Goal: Task Accomplishment & Management: Manage account settings

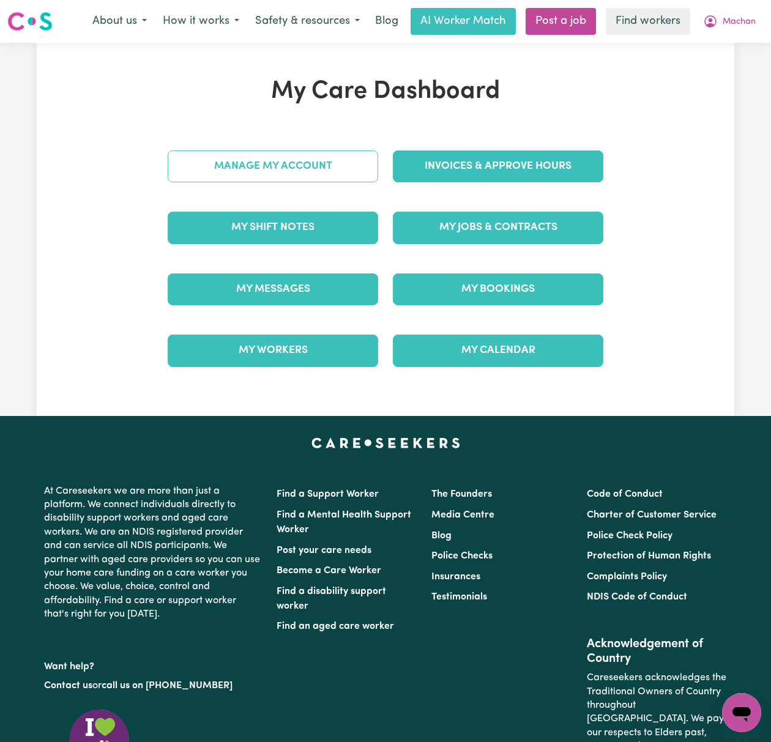
click at [300, 171] on link "Manage My Account" at bounding box center [273, 166] width 210 height 32
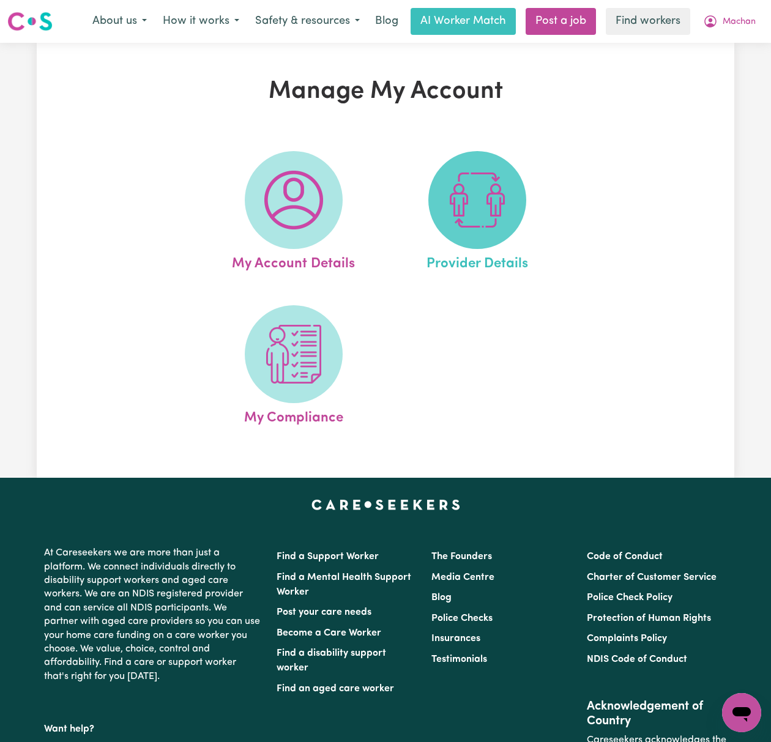
click at [464, 182] on img at bounding box center [477, 200] width 59 height 59
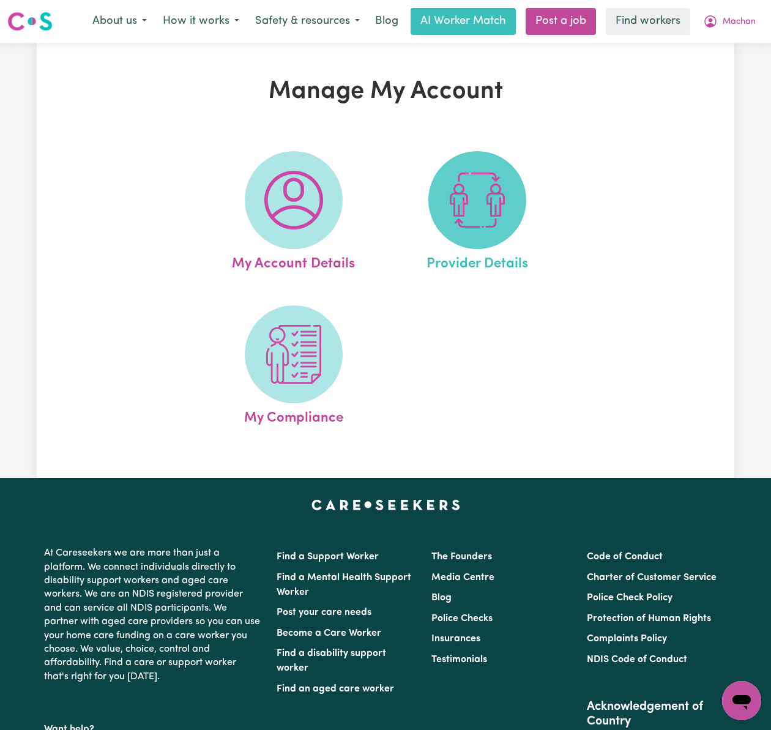
select select "NDIS_FUNDING_PLAN_MANAGED"
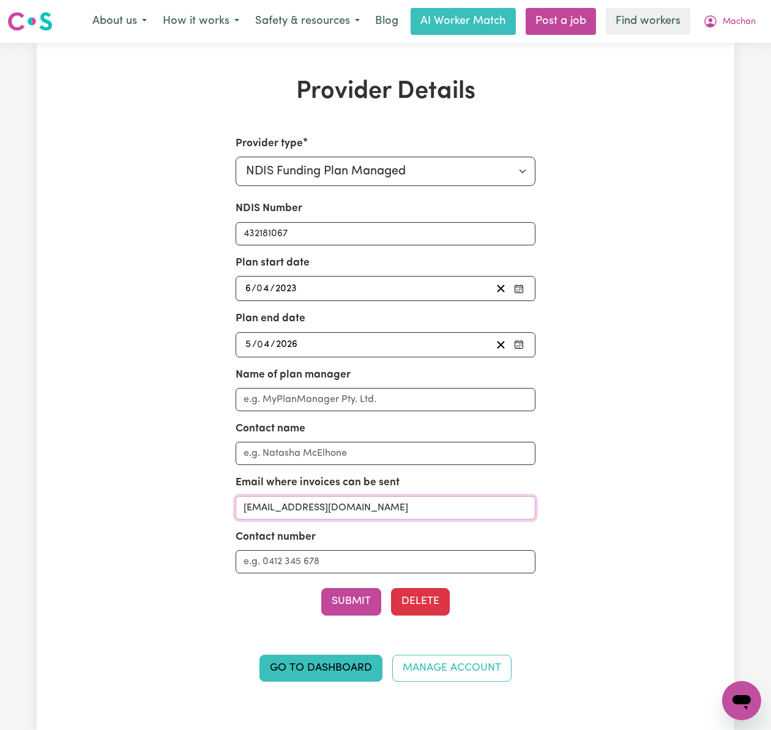
drag, startPoint x: 434, startPoint y: 505, endPoint x: 231, endPoint y: 509, distance: 203.1
click at [231, 509] on div "Provider type Select your provider type... Privately Aged Care / Home Care Pack…" at bounding box center [385, 416] width 450 height 560
click at [732, 26] on span "Machan" at bounding box center [739, 21] width 33 height 13
click at [733, 42] on link "My Dashboard" at bounding box center [714, 47] width 97 height 23
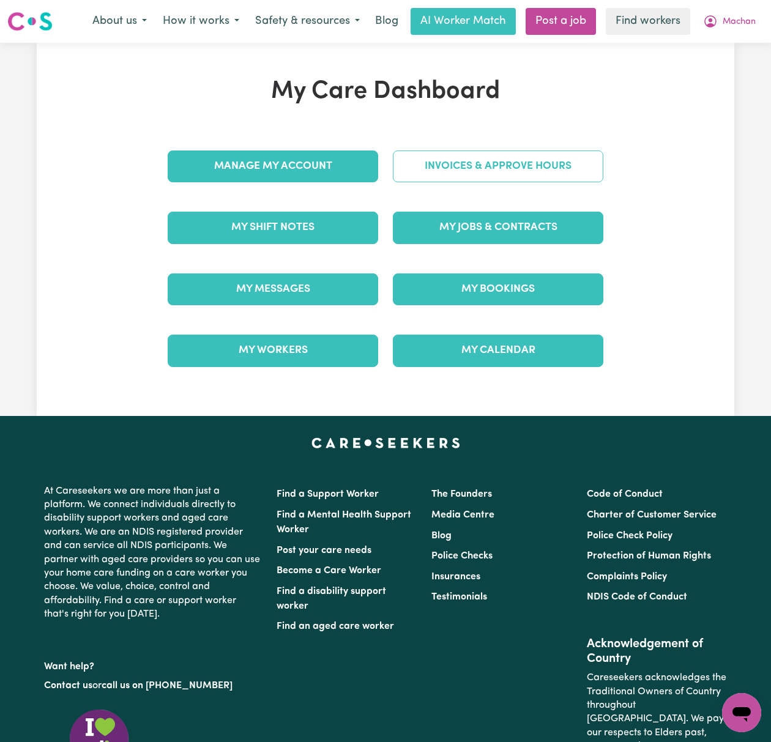
click at [558, 169] on link "Invoices & Approve Hours" at bounding box center [498, 166] width 210 height 32
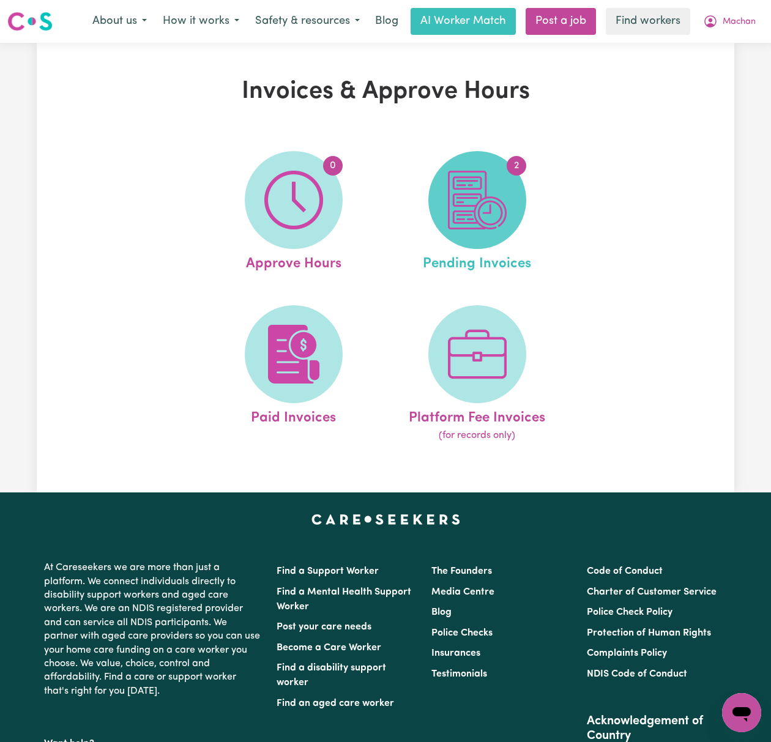
click at [474, 220] on img at bounding box center [477, 200] width 59 height 59
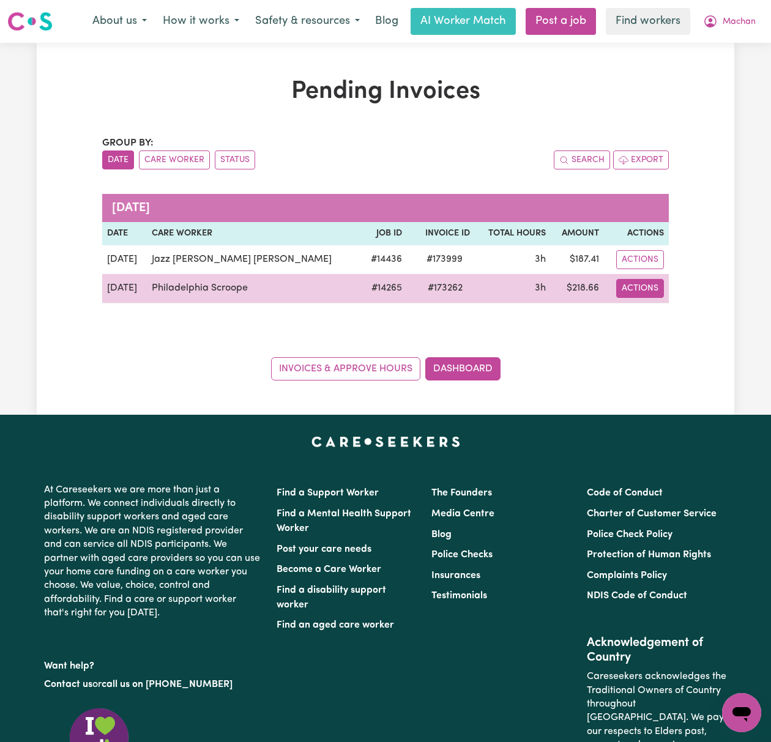
click at [637, 294] on button "Actions" at bounding box center [640, 288] width 48 height 19
click at [667, 329] on link "Download Invoice" at bounding box center [685, 317] width 112 height 24
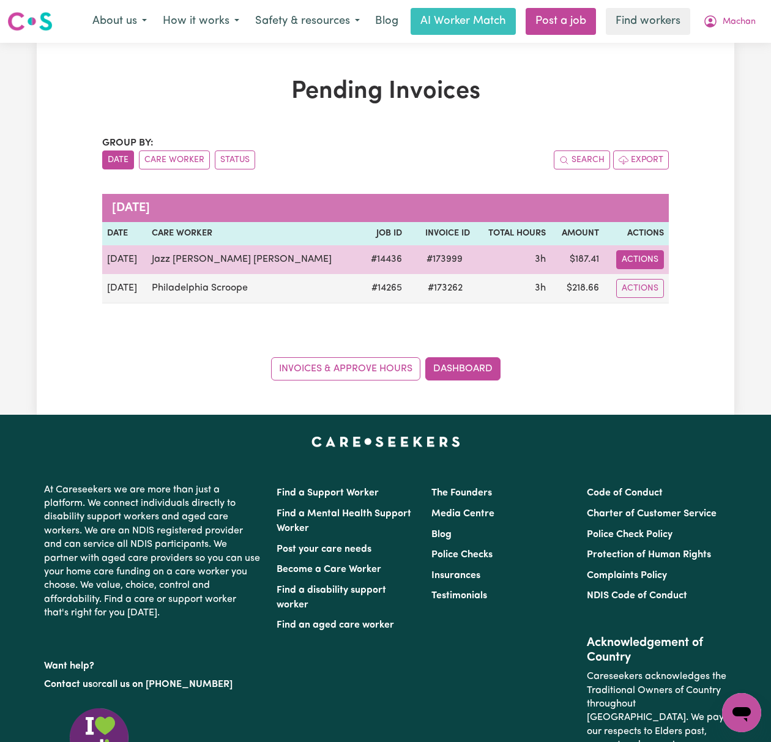
click at [632, 255] on button "Actions" at bounding box center [640, 259] width 48 height 19
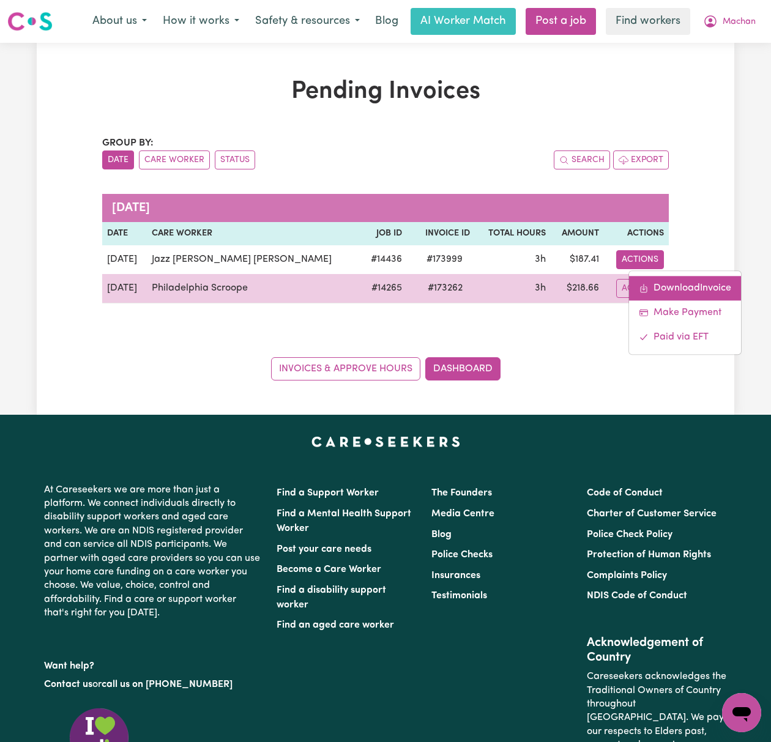
click at [664, 286] on link "Download Invoice" at bounding box center [685, 288] width 112 height 24
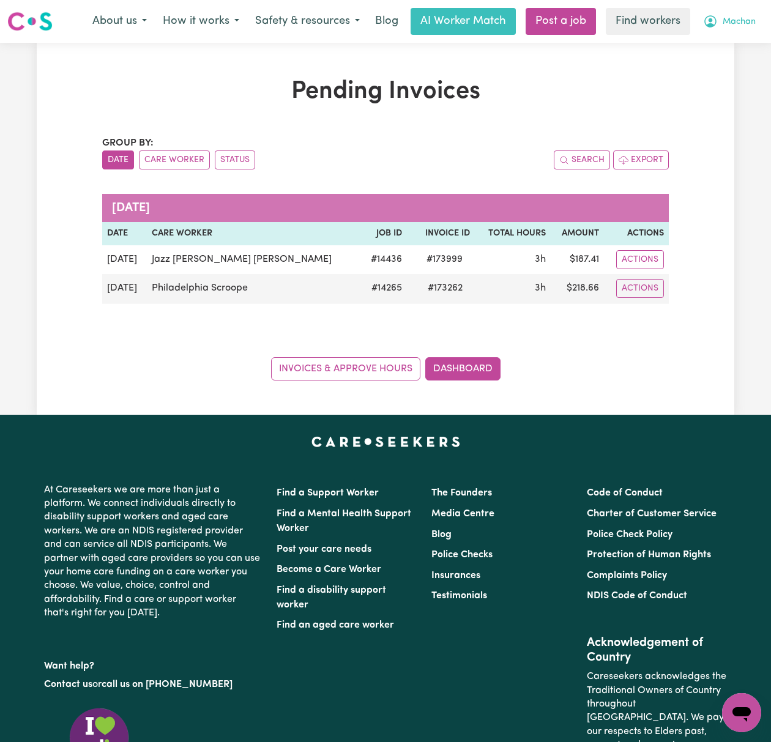
click at [733, 25] on span "Machan" at bounding box center [739, 21] width 33 height 13
click at [719, 69] on link "Logout" at bounding box center [714, 70] width 97 height 23
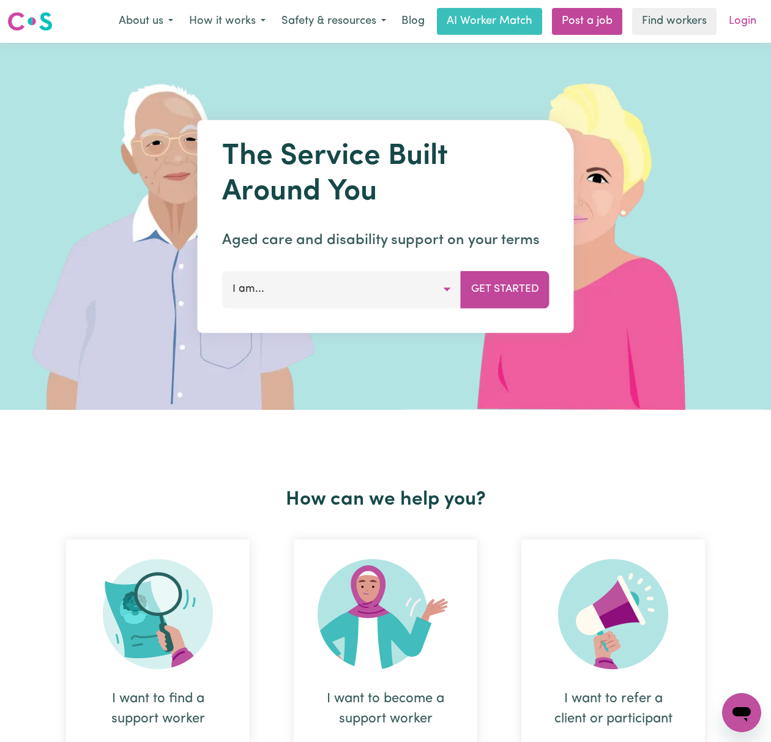
click at [732, 26] on link "Login" at bounding box center [742, 21] width 42 height 27
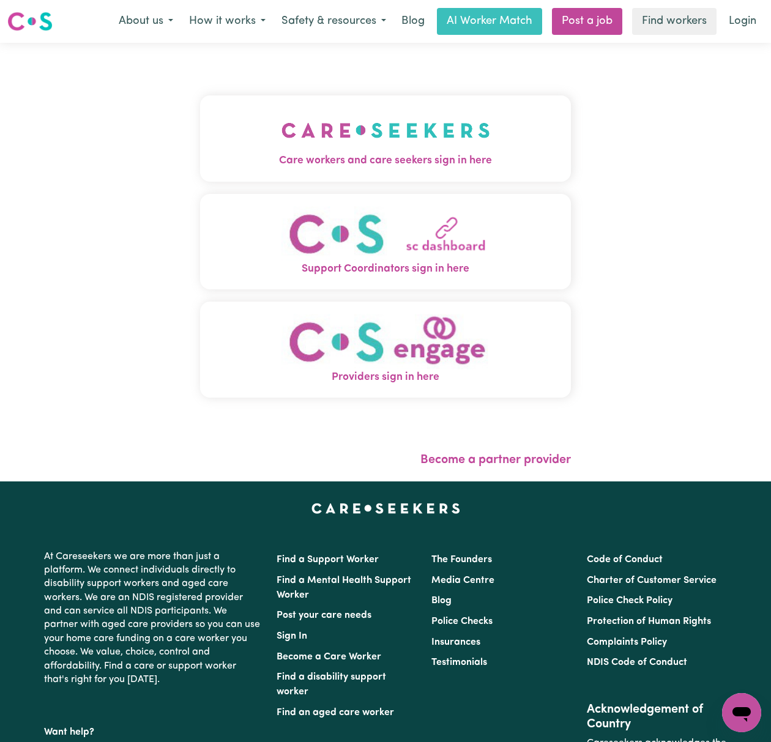
click at [281, 132] on img "Care workers and care seekers sign in here" at bounding box center [385, 130] width 209 height 45
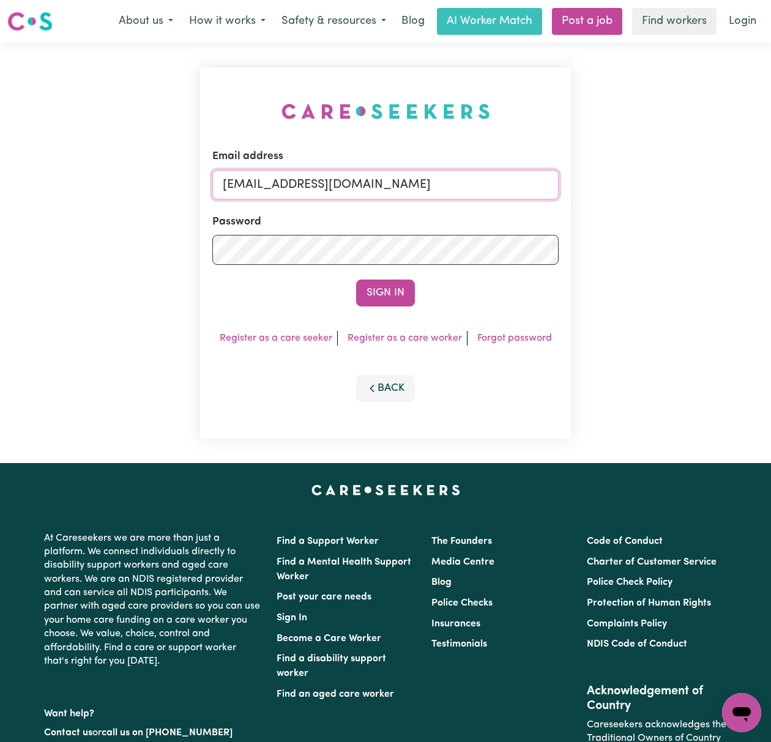
click at [259, 182] on input "[EMAIL_ADDRESS][DOMAIN_NAME]" at bounding box center [385, 184] width 346 height 29
drag, startPoint x: 287, startPoint y: 187, endPoint x: 708, endPoint y: 188, distance: 420.9
click at [708, 188] on div "Email address [EMAIL_ADDRESS][DOMAIN_NAME] Password Sign In Register as a care …" at bounding box center [385, 253] width 771 height 420
type input "[EMAIL_ADDRESS][DOMAIN_NAME]"
click at [356, 280] on button "Sign In" at bounding box center [385, 293] width 59 height 27
